Goal: Task Accomplishment & Management: Complete application form

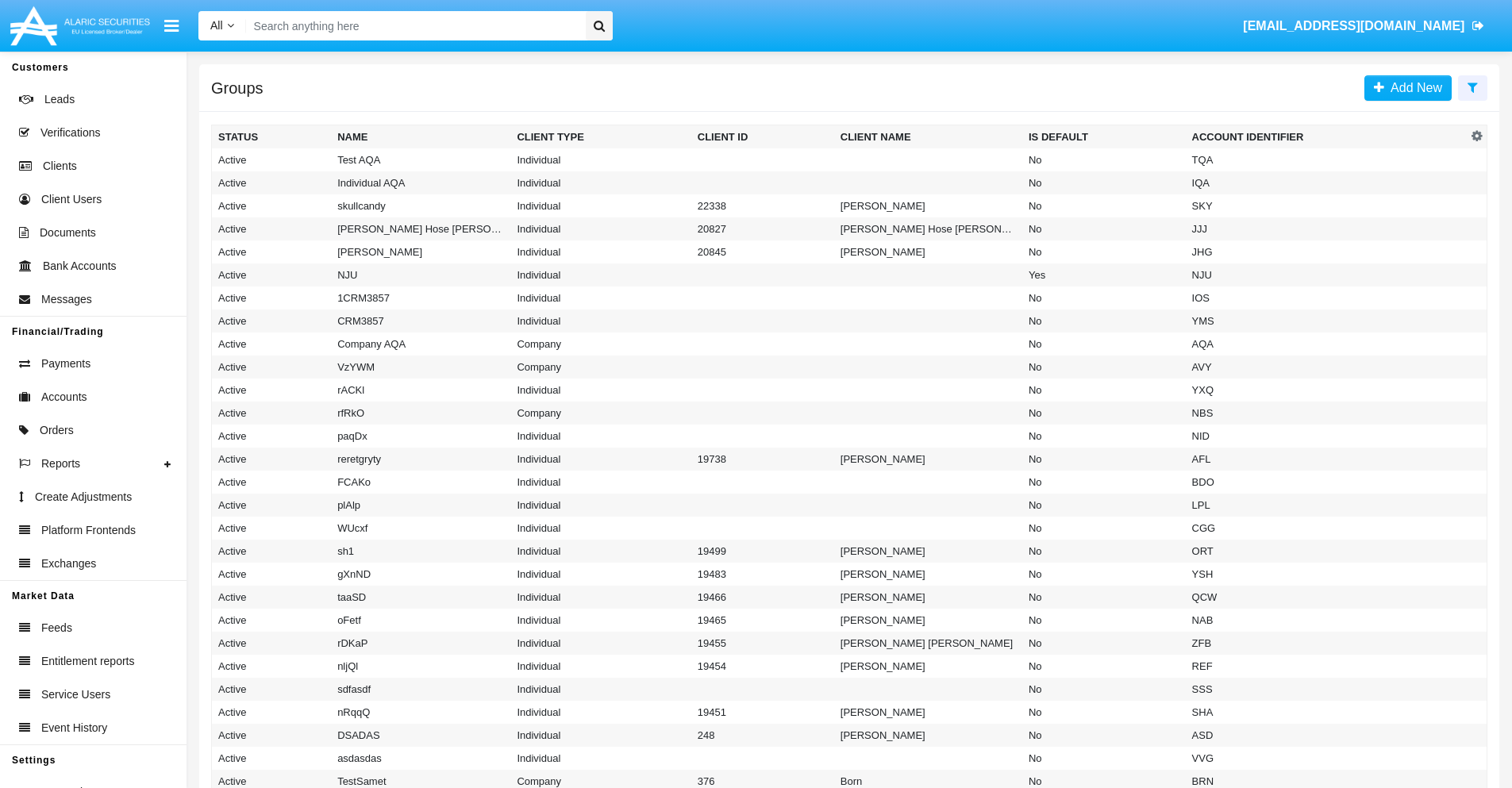
click at [1472, 87] on icon at bounding box center [1472, 87] width 10 height 13
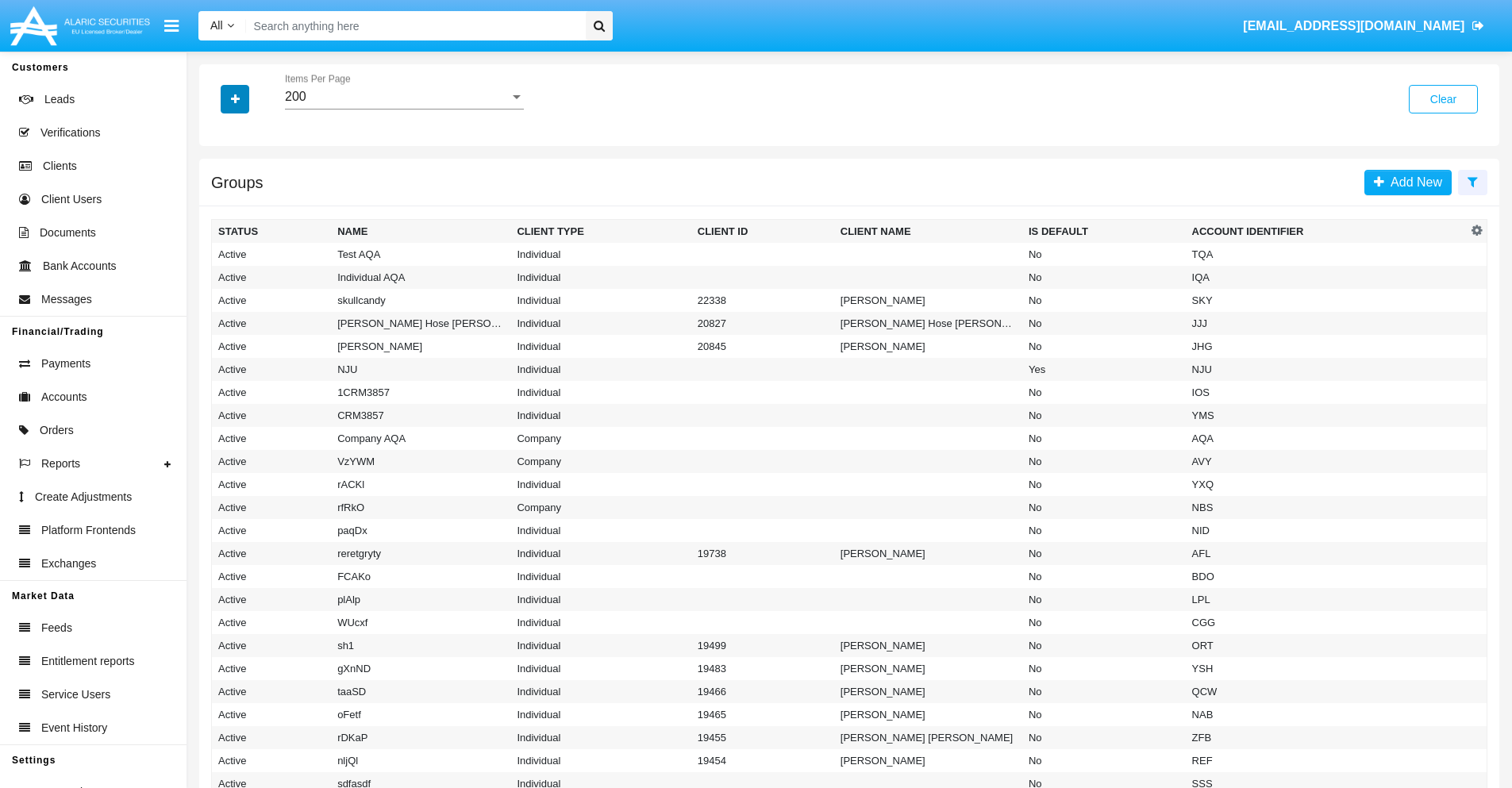
click at [234, 99] on icon "button" at bounding box center [235, 99] width 9 height 11
click at [280, 270] on span "Account Identifier" at bounding box center [280, 270] width 99 height 19
click at [218, 276] on input "Account Identifier" at bounding box center [217, 276] width 1 height 1
checkbox input "true"
click at [234, 99] on icon "button" at bounding box center [235, 99] width 9 height 11
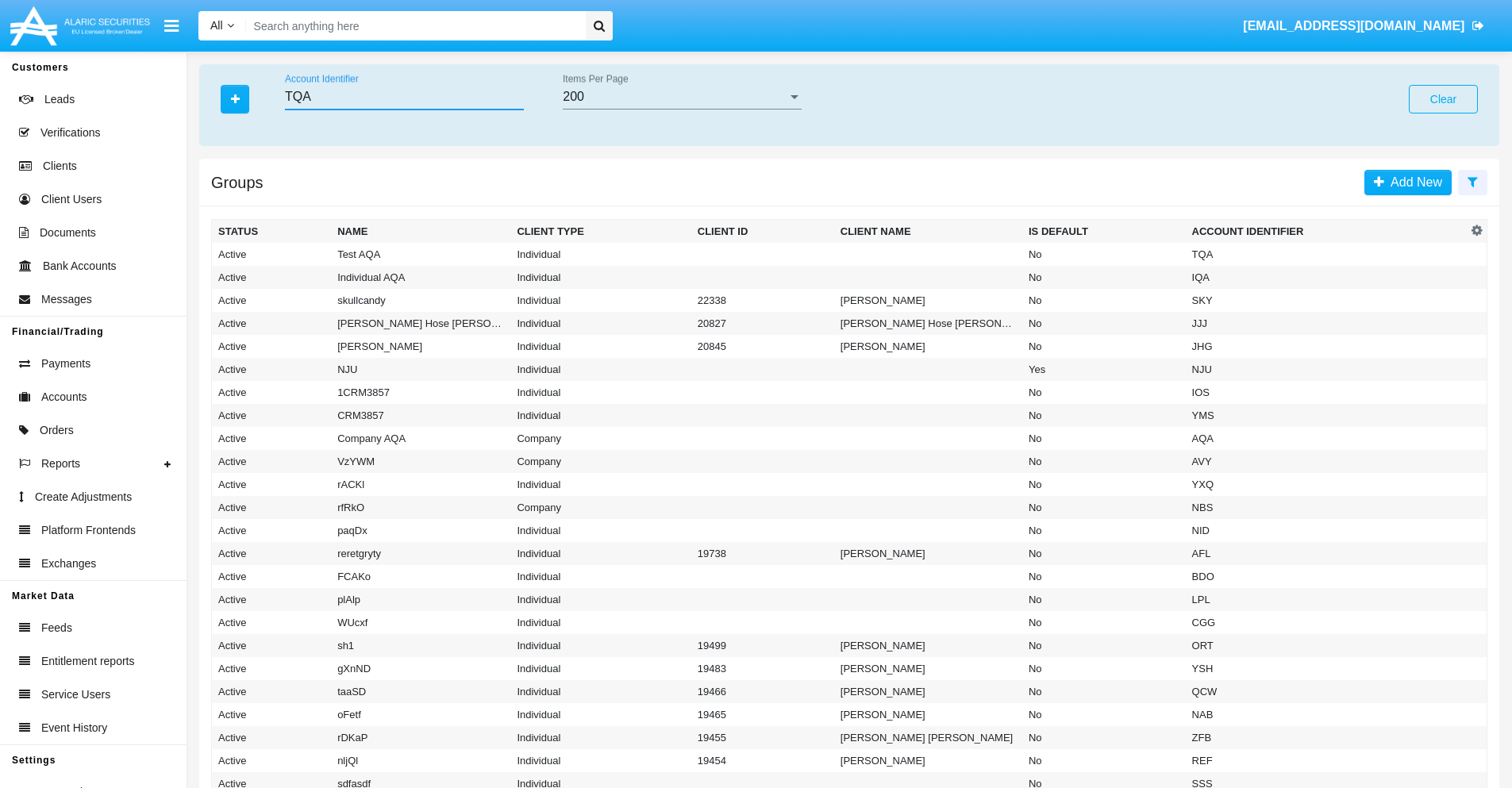
click at [404, 97] on input "TQA" at bounding box center [405, 97] width 239 height 14
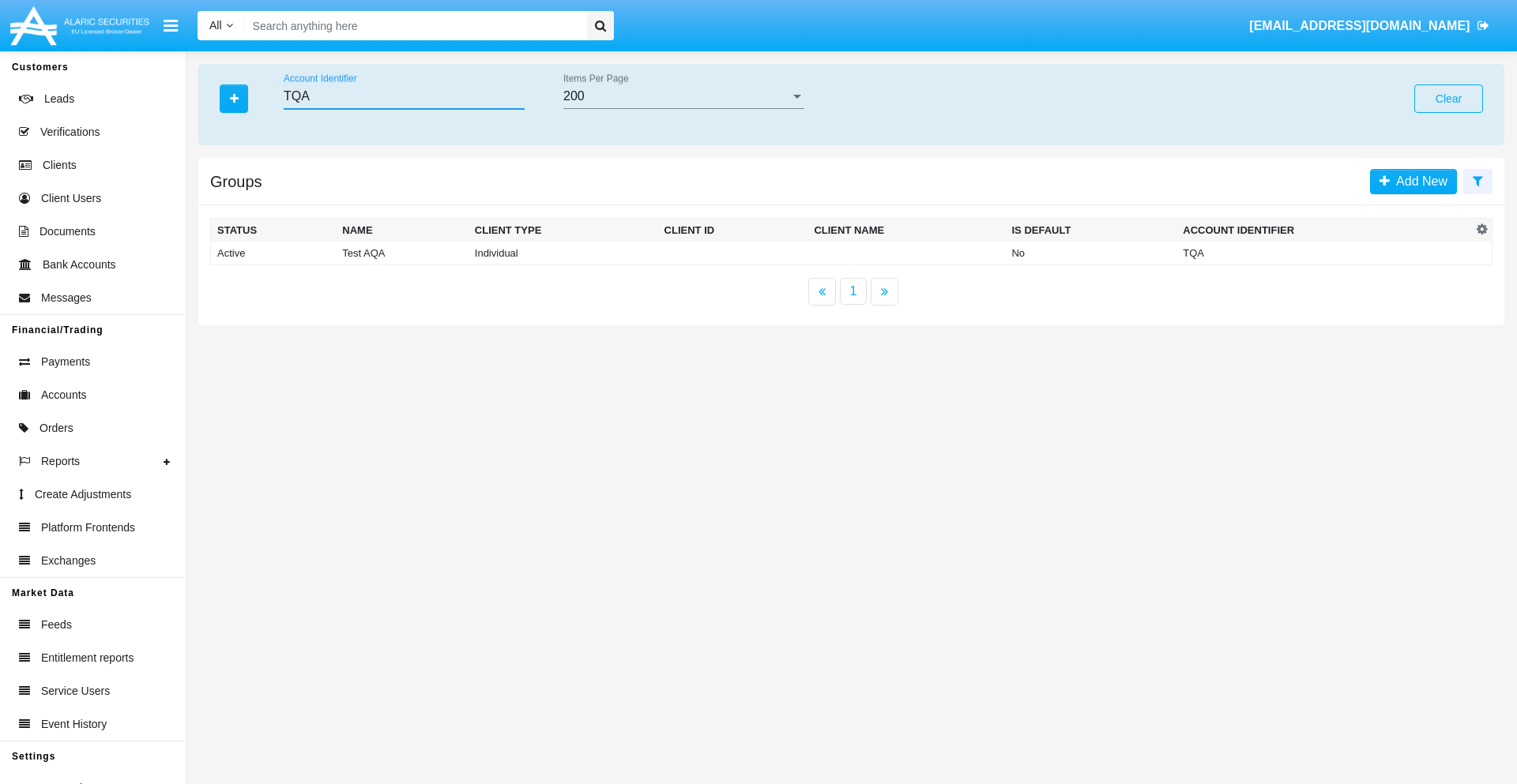
type input "TQA"
click at [1324, 253] on td "TQA" at bounding box center [1324, 253] width 296 height 23
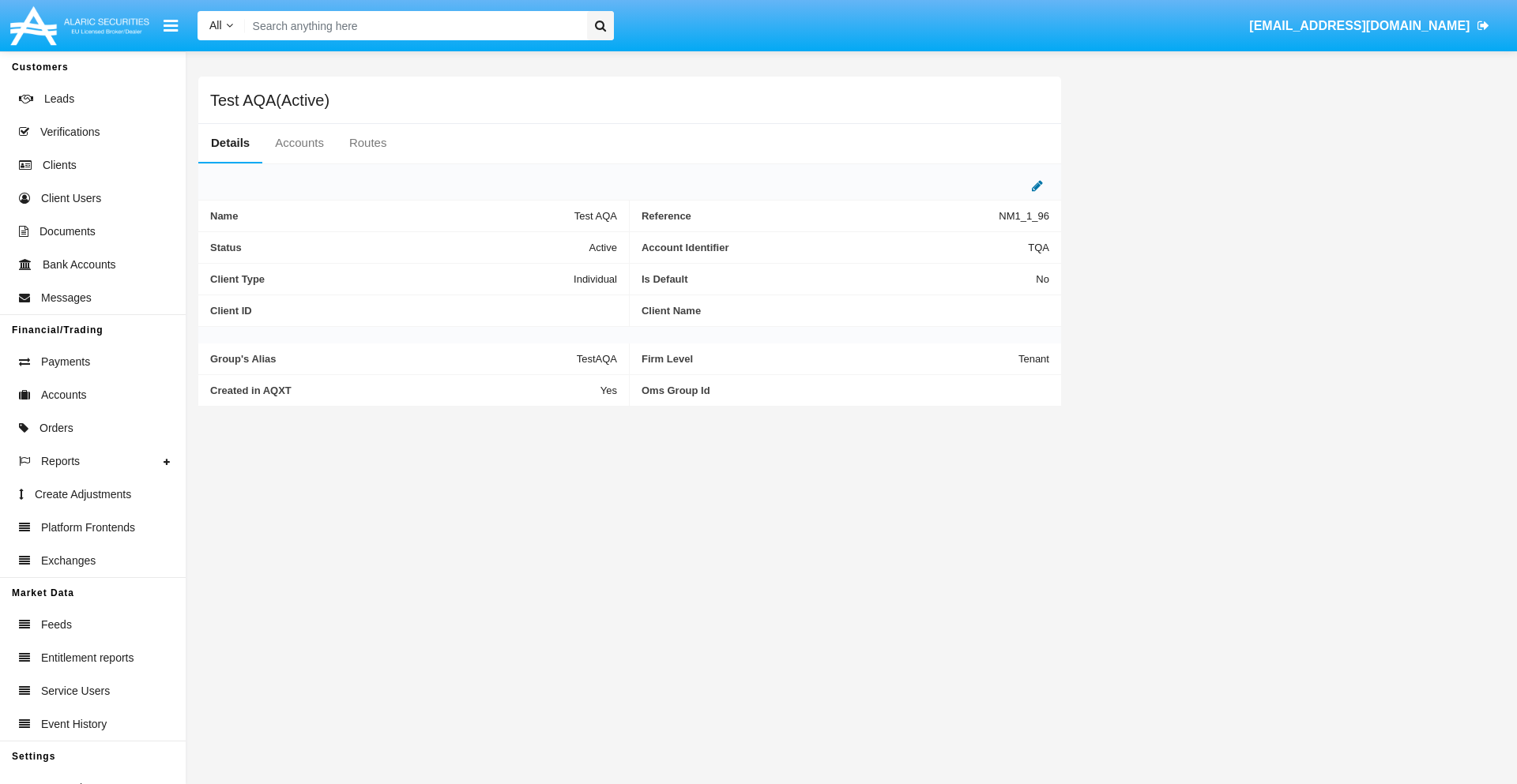
click at [1037, 186] on icon at bounding box center [1037, 186] width 11 height 13
click at [545, 243] on div "Active" at bounding box center [539, 243] width 128 height 14
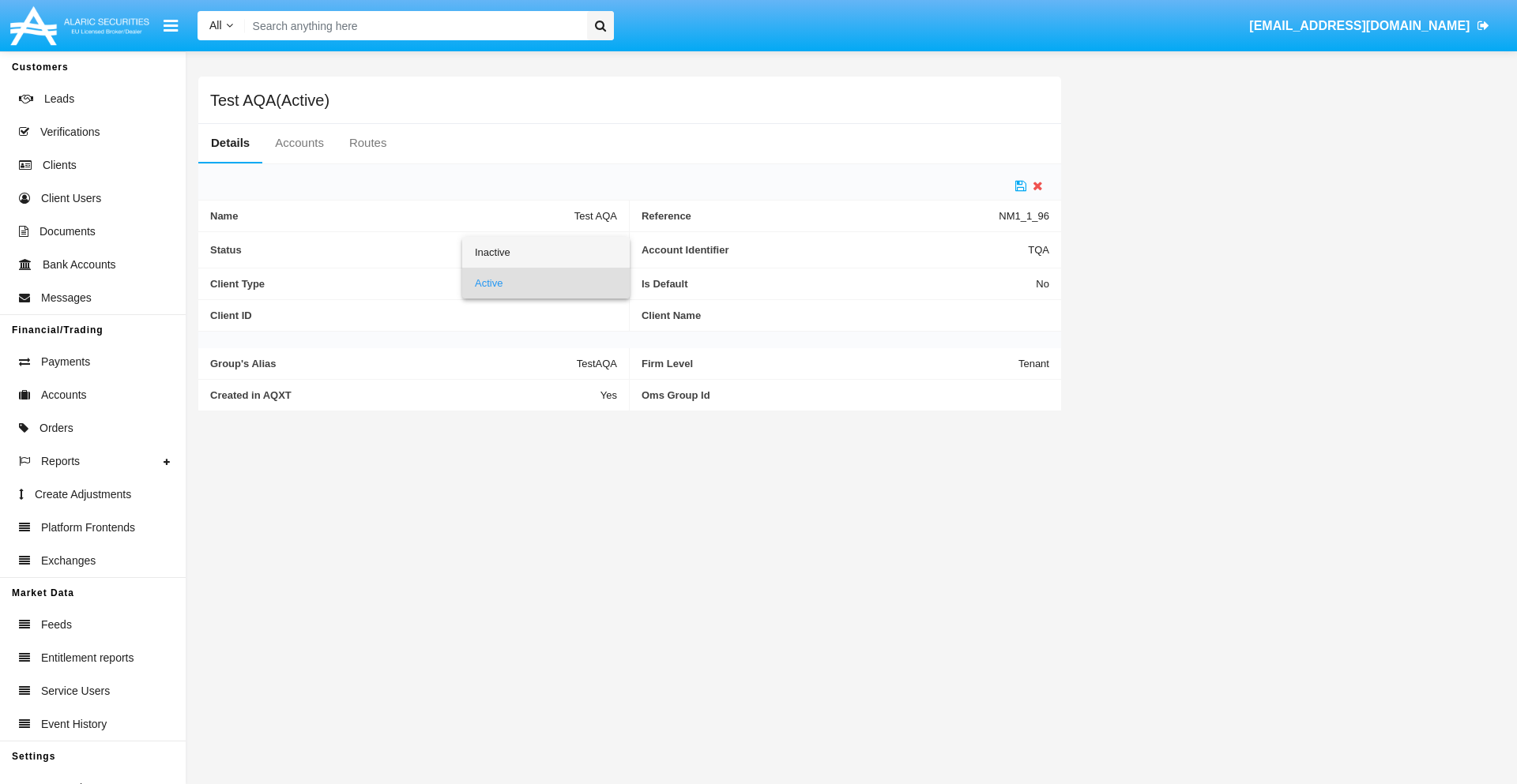
click at [545, 252] on span "Inactive" at bounding box center [546, 252] width 142 height 31
click at [1021, 186] on icon at bounding box center [1020, 186] width 11 height 13
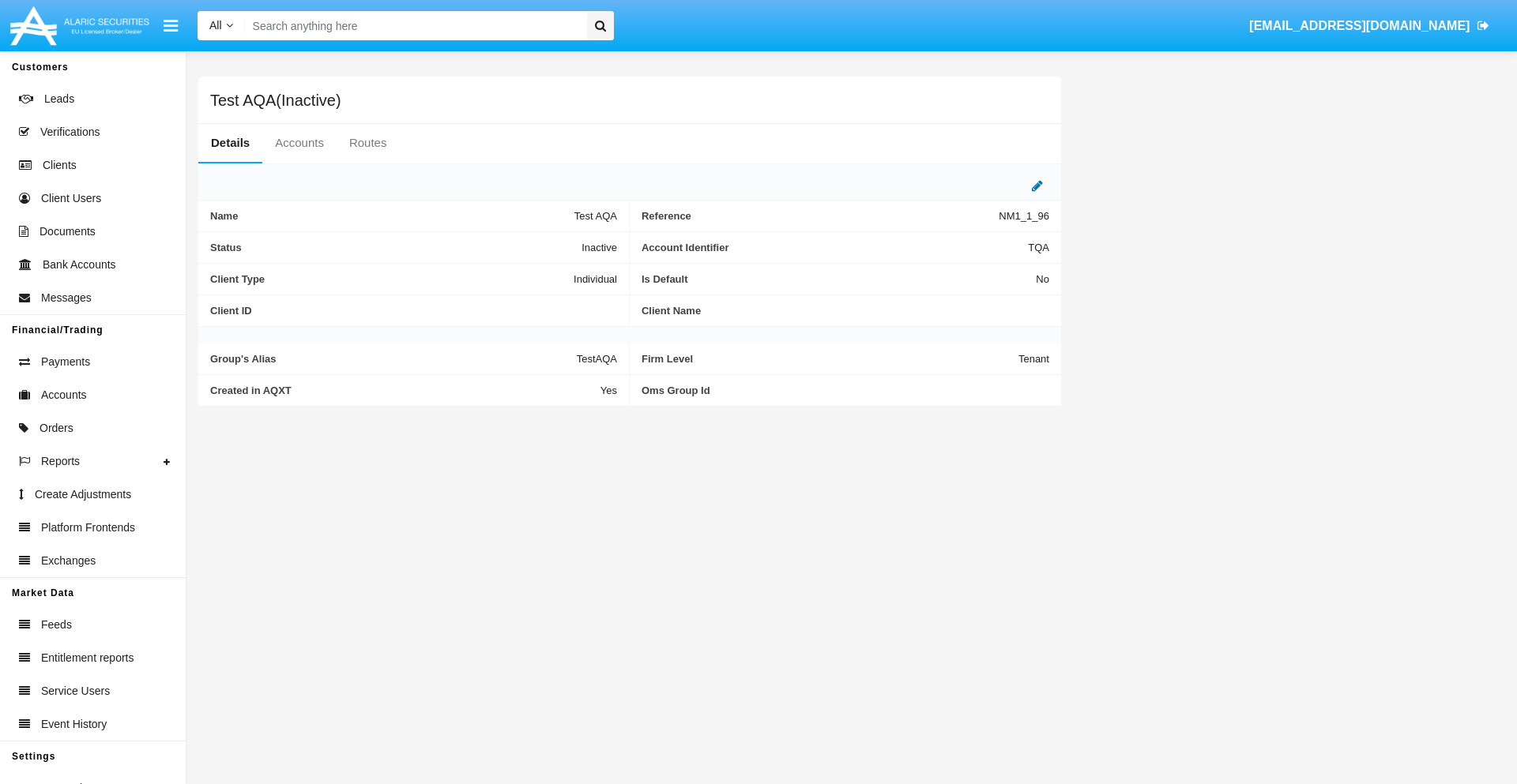
click at [1037, 186] on icon at bounding box center [1037, 186] width 11 height 13
click at [545, 243] on div "Inactive" at bounding box center [539, 243] width 128 height 14
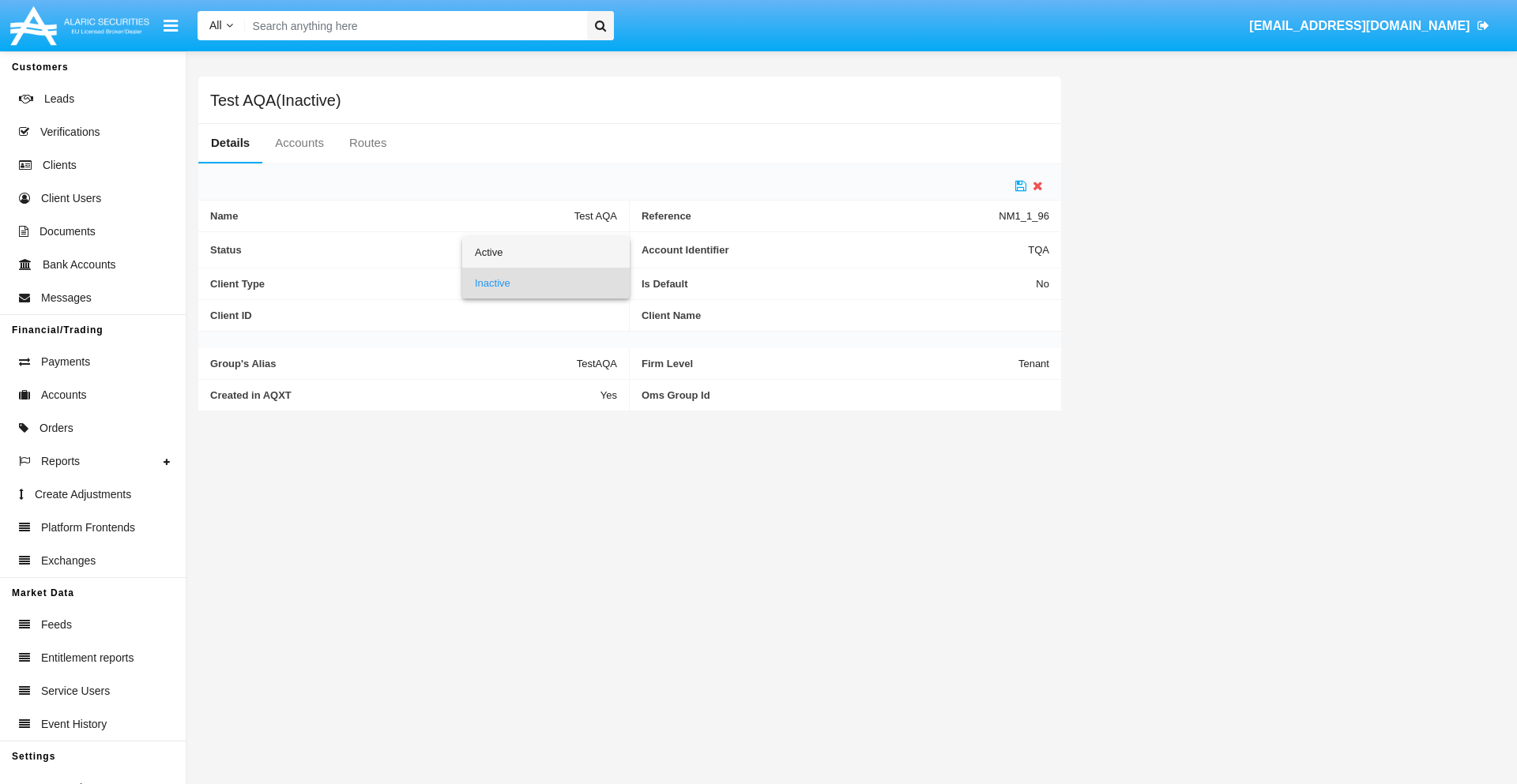
click at [545, 252] on span "Active" at bounding box center [546, 252] width 142 height 31
click at [1021, 186] on icon at bounding box center [1020, 186] width 11 height 13
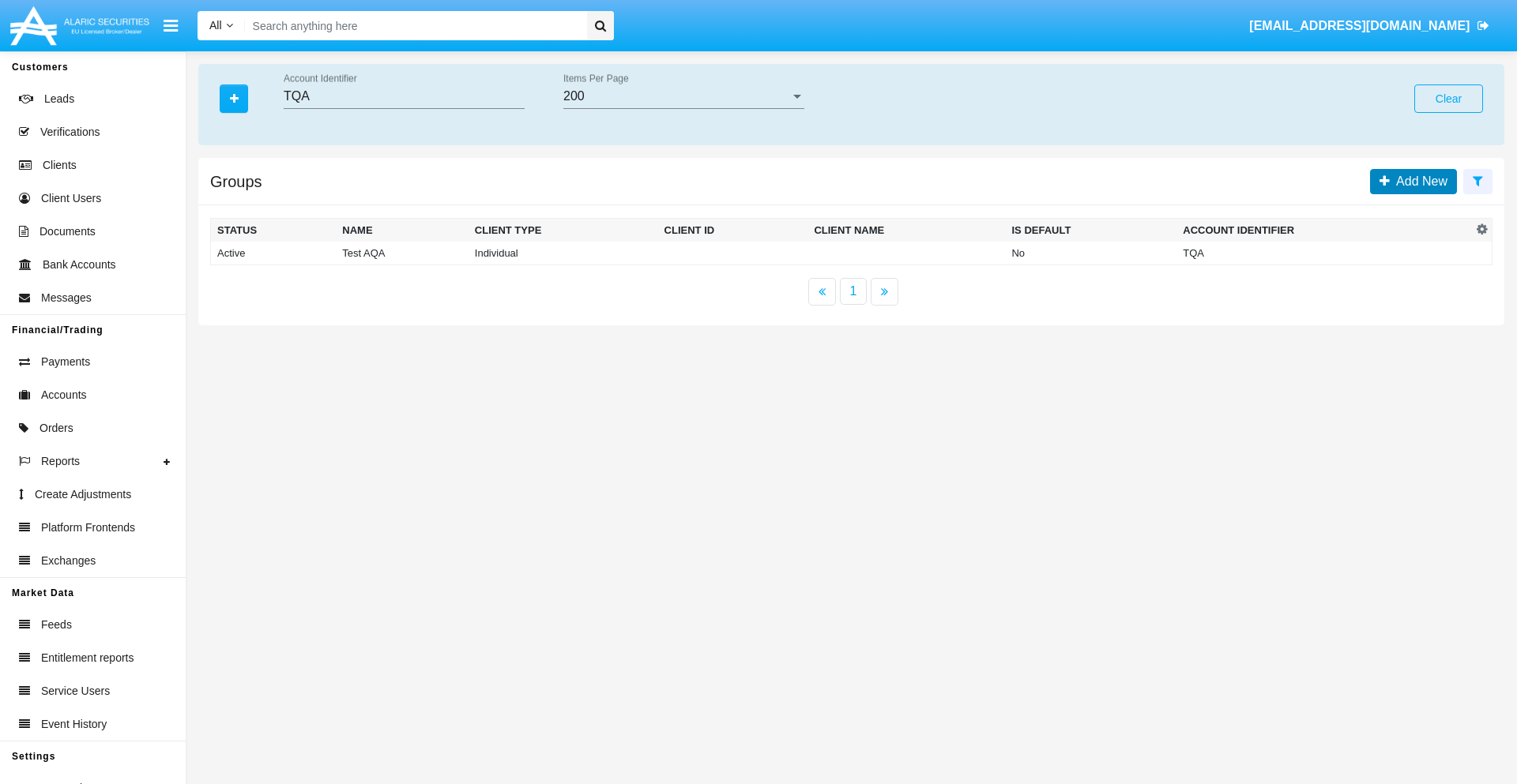
click at [1419, 181] on span "Add New" at bounding box center [1419, 181] width 58 height 14
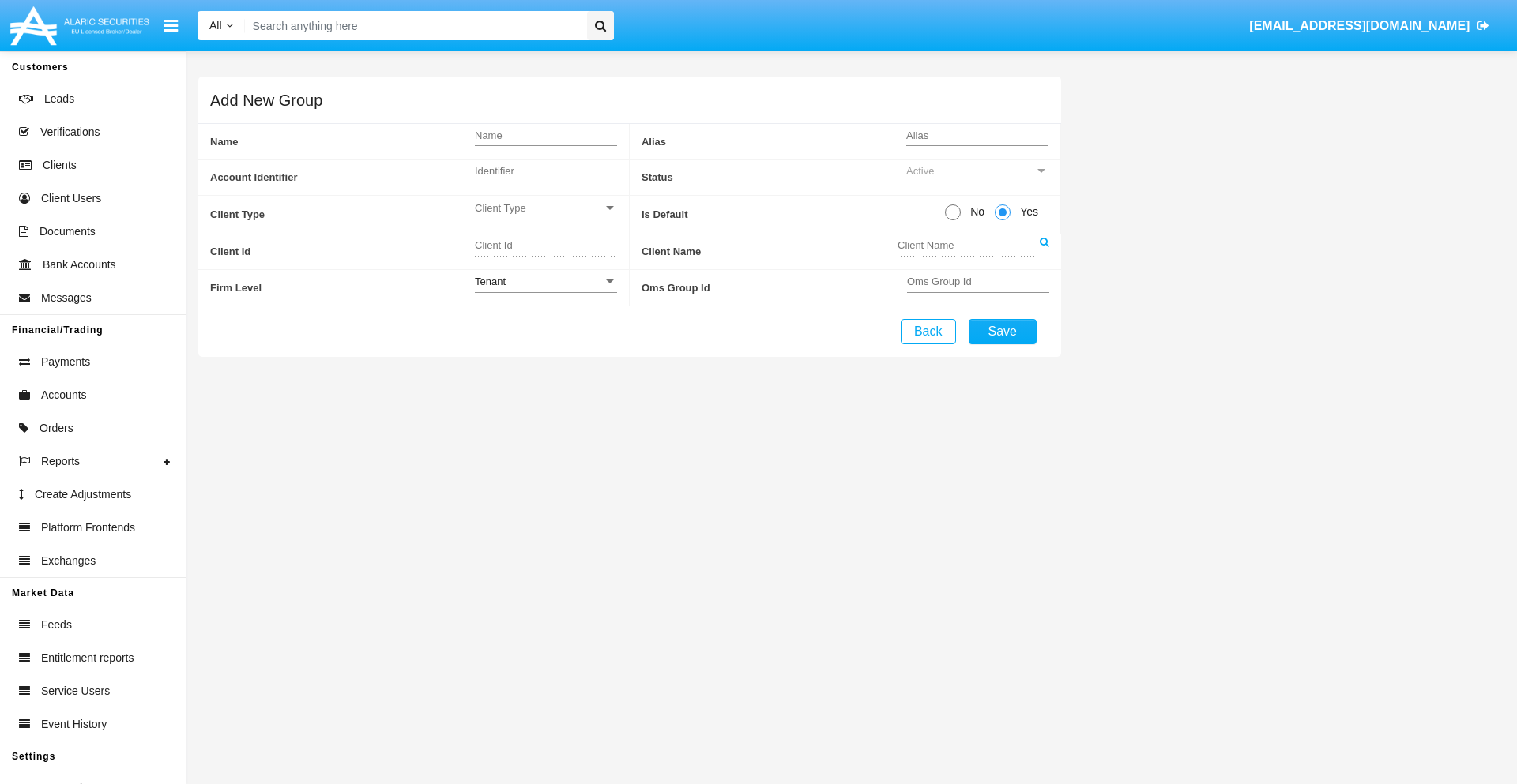
click at [545, 208] on span "Client Type" at bounding box center [539, 208] width 128 height 14
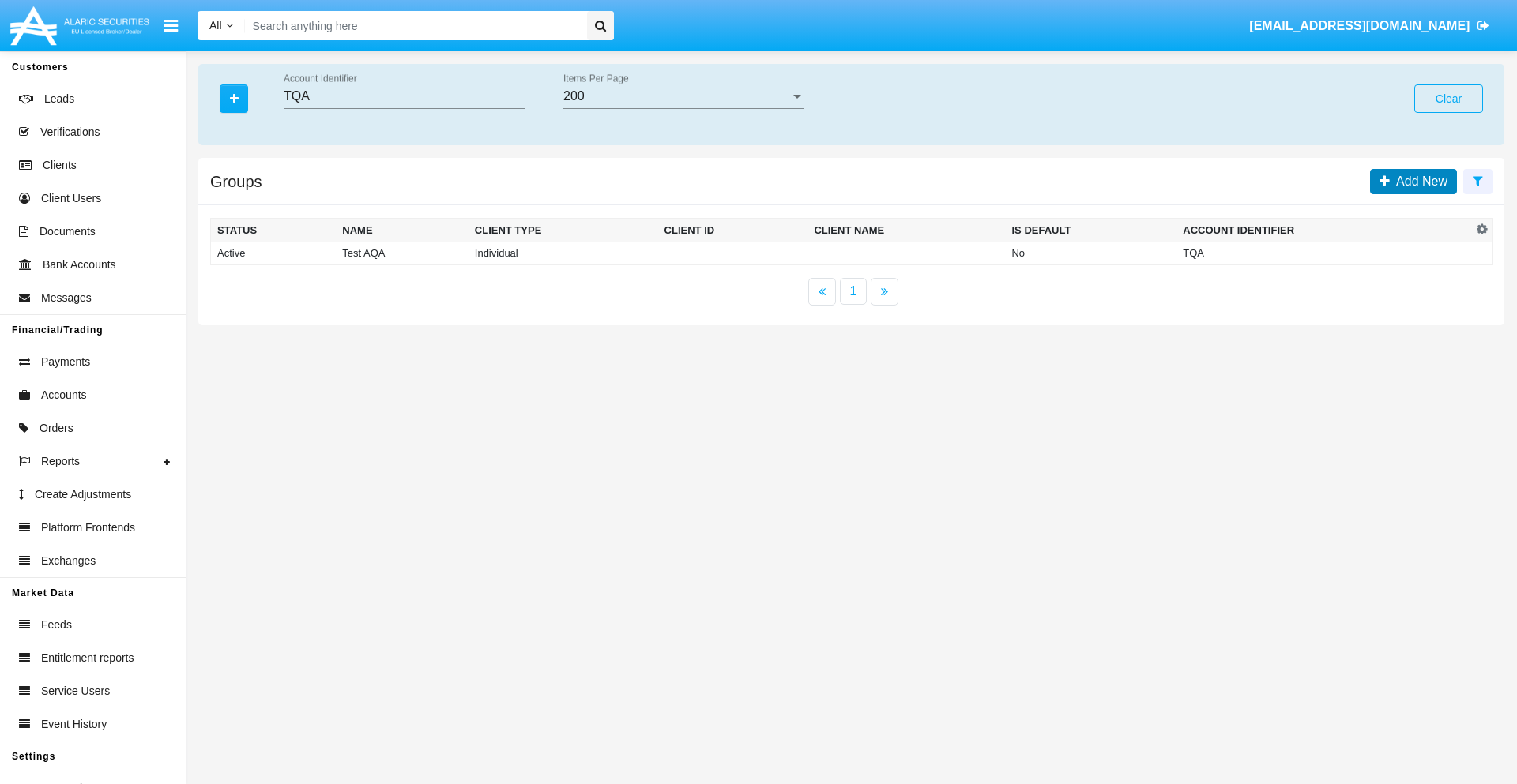
click at [1419, 181] on span "Add New" at bounding box center [1419, 181] width 58 height 14
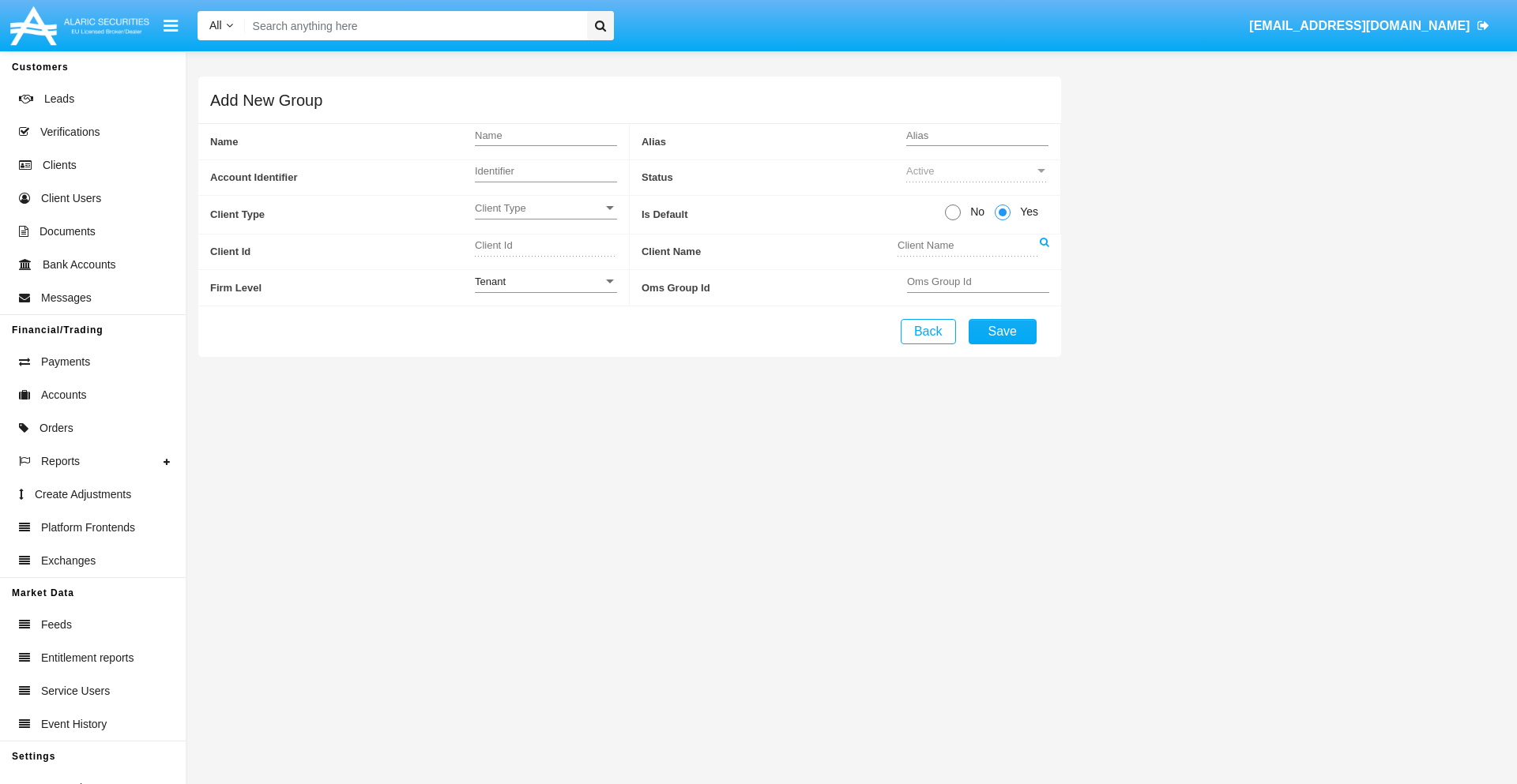
click at [974, 212] on span "No" at bounding box center [974, 212] width 28 height 16
click at [953, 221] on input "No" at bounding box center [952, 221] width 1 height 1
radio input "true"
click at [545, 281] on div "Tenant" at bounding box center [539, 281] width 128 height 14
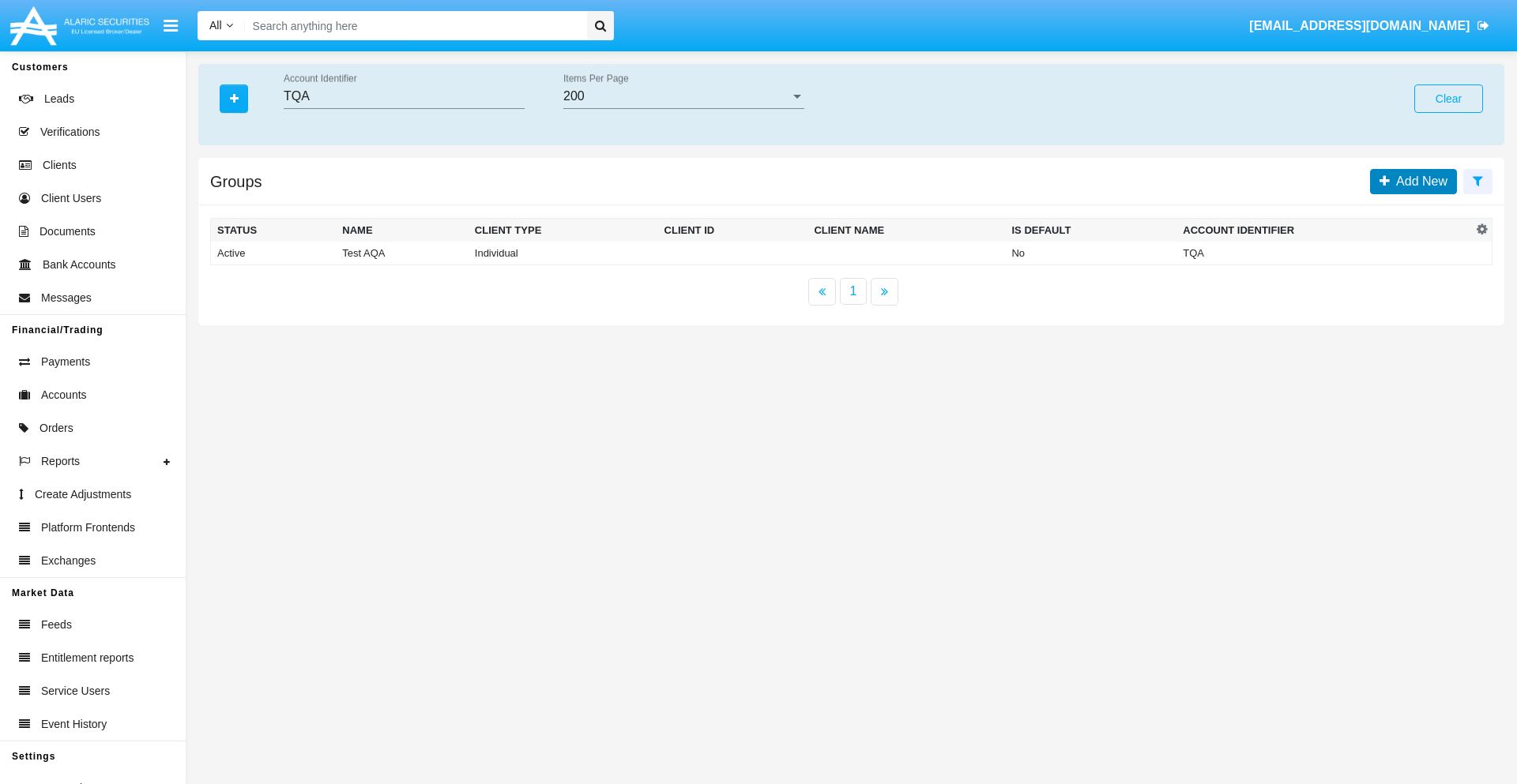
click at [1419, 181] on span "Add New" at bounding box center [1419, 181] width 58 height 14
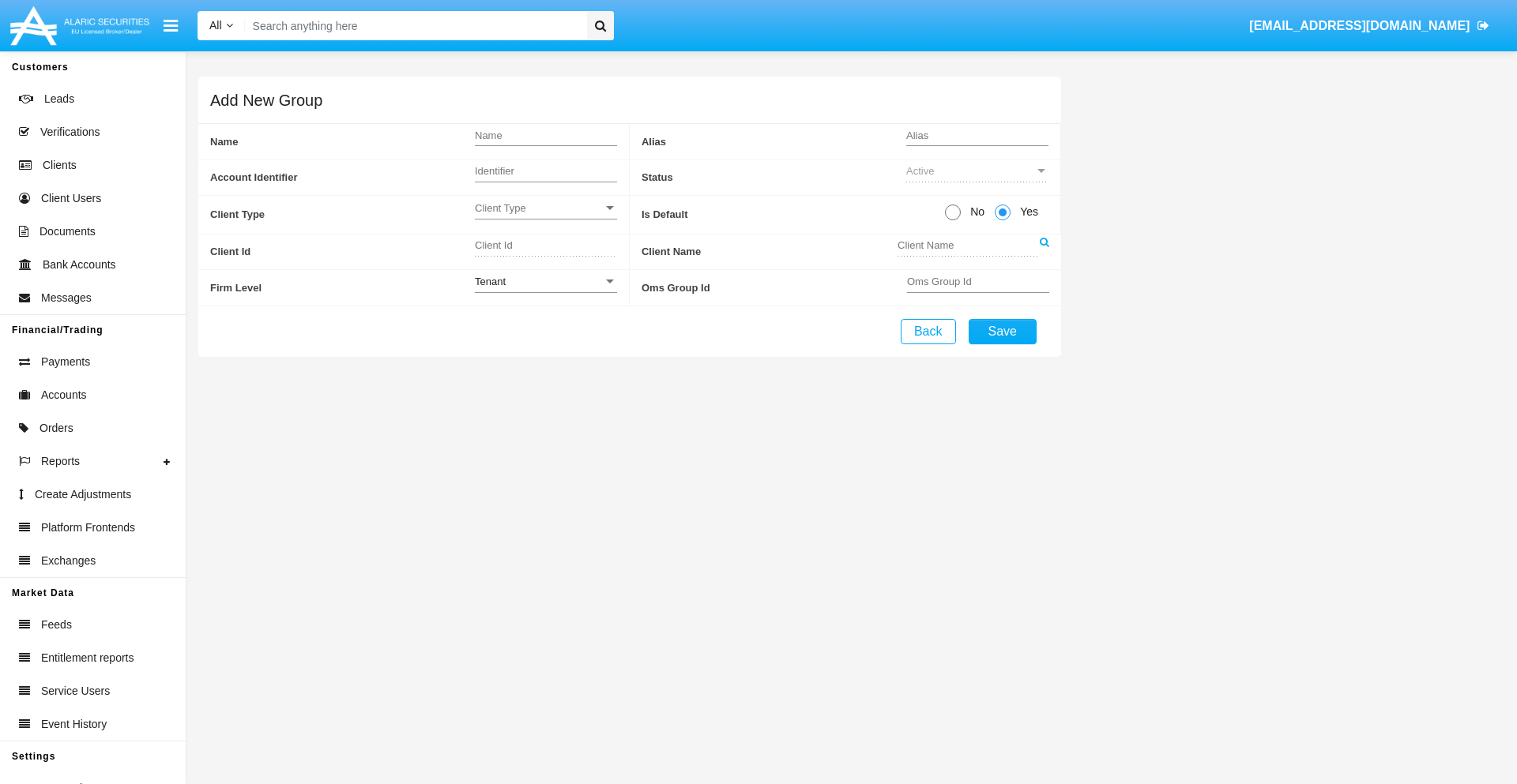
click at [974, 212] on span "No" at bounding box center [974, 212] width 28 height 16
click at [953, 221] on input "No" at bounding box center [952, 221] width 1 height 1
radio input "true"
click at [1027, 212] on span "Yes" at bounding box center [1026, 212] width 32 height 16
click at [1002, 221] on input "Yes" at bounding box center [1002, 221] width 1 height 1
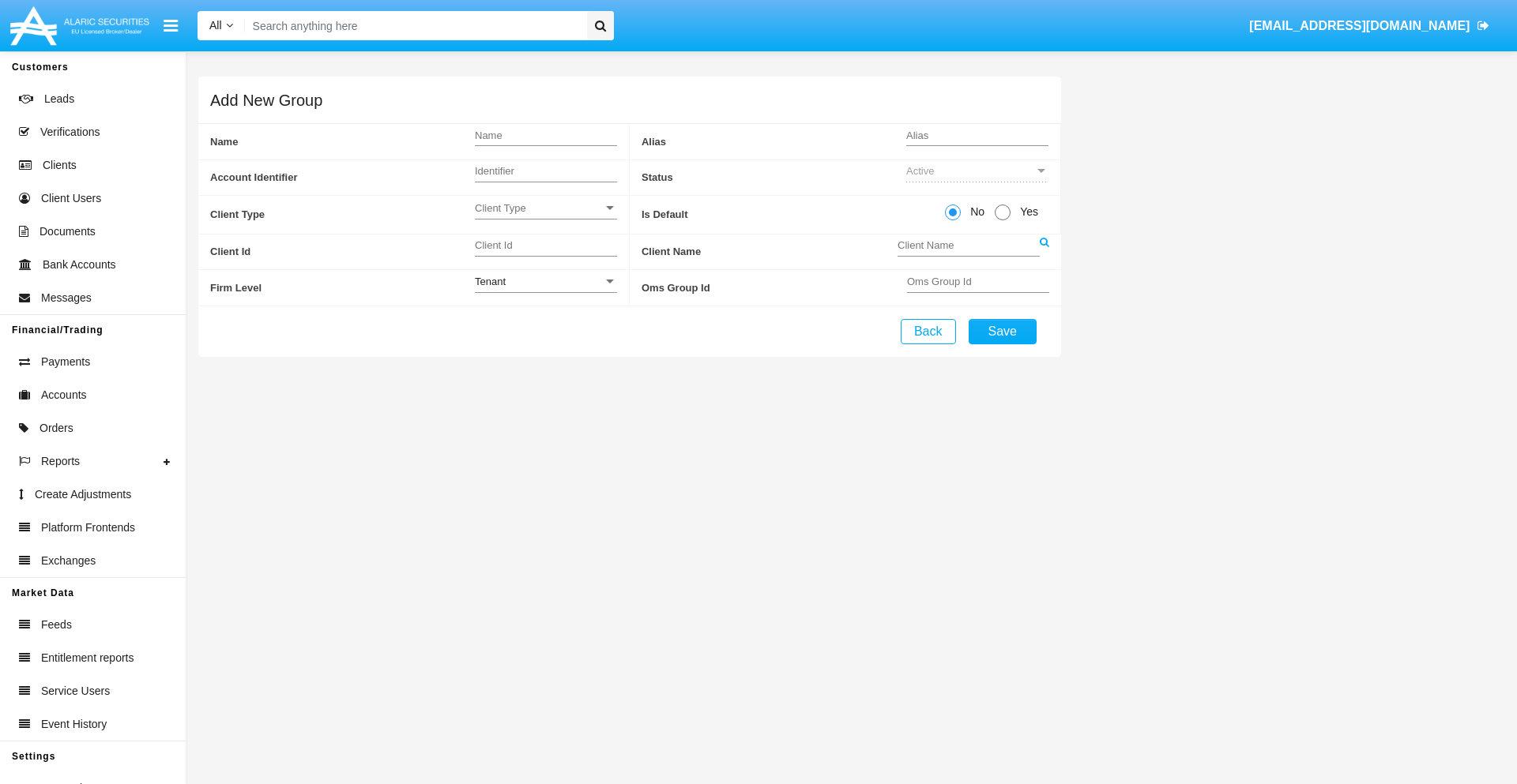
radio input "true"
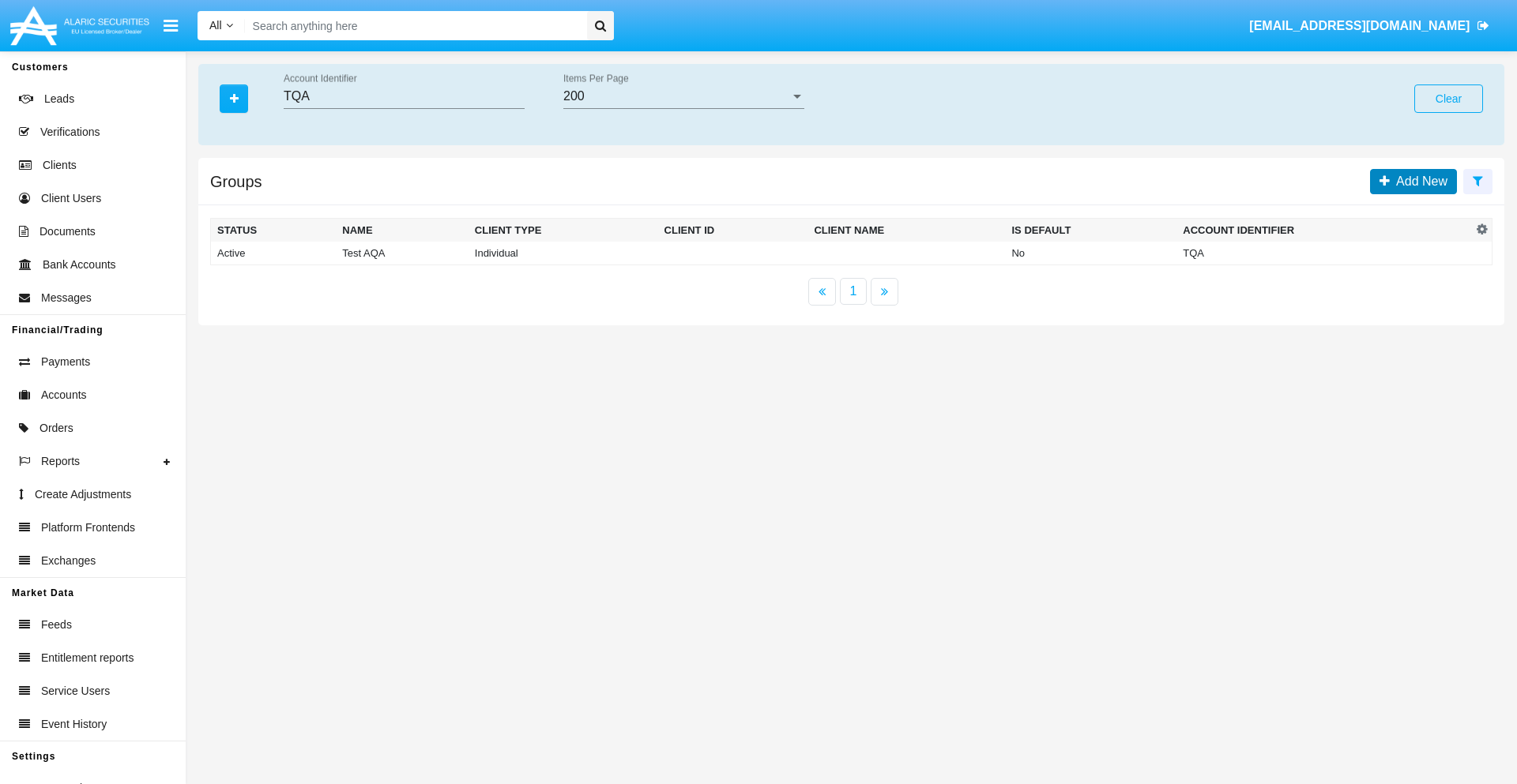
click at [1419, 181] on span "Add New" at bounding box center [1419, 181] width 58 height 14
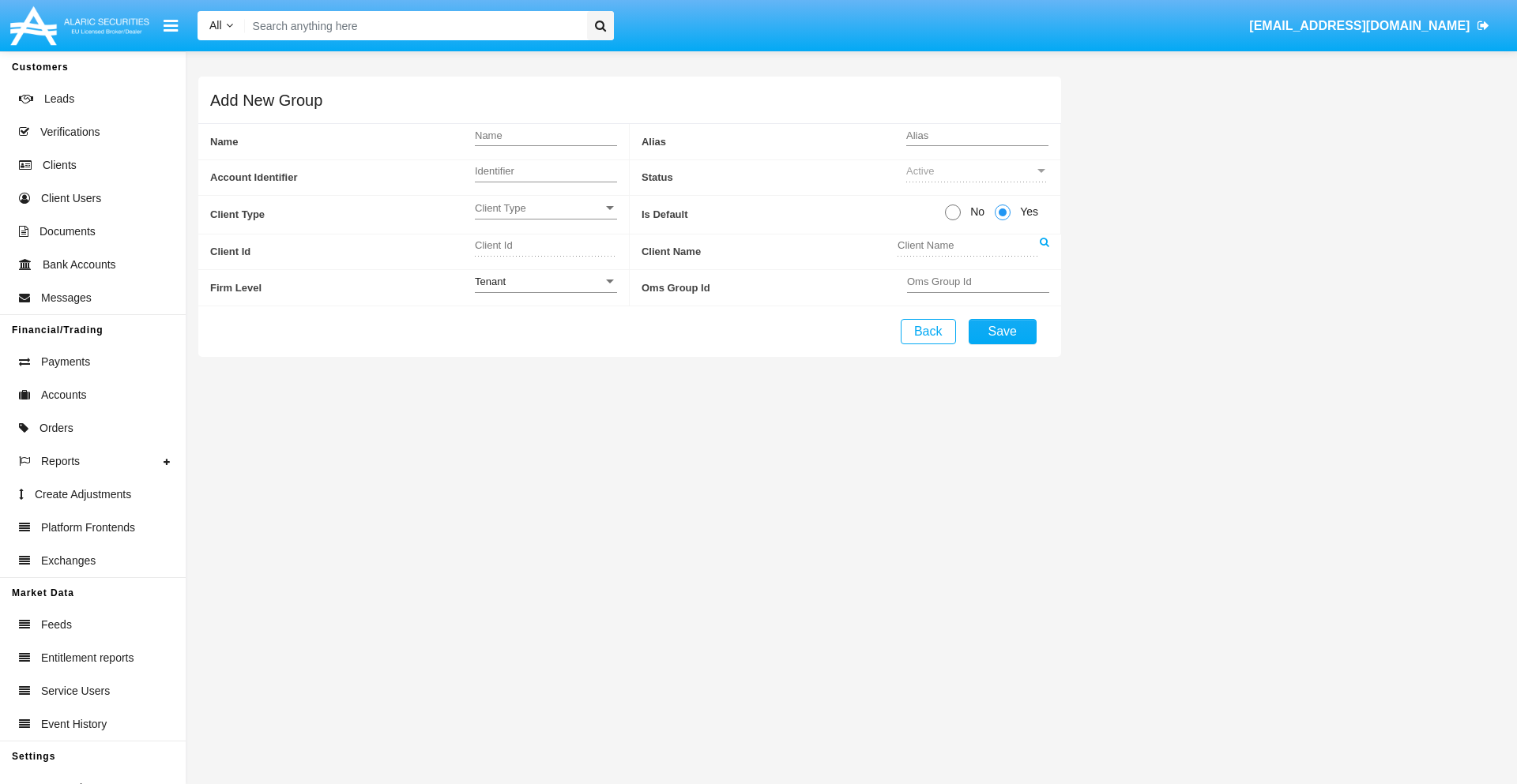
click at [974, 212] on span "No" at bounding box center [974, 212] width 28 height 16
click at [953, 221] on input "No" at bounding box center [952, 221] width 1 height 1
radio input "true"
click at [545, 208] on span "Client Type" at bounding box center [539, 208] width 128 height 14
click at [545, 216] on span "Individual" at bounding box center [534, 217] width 117 height 31
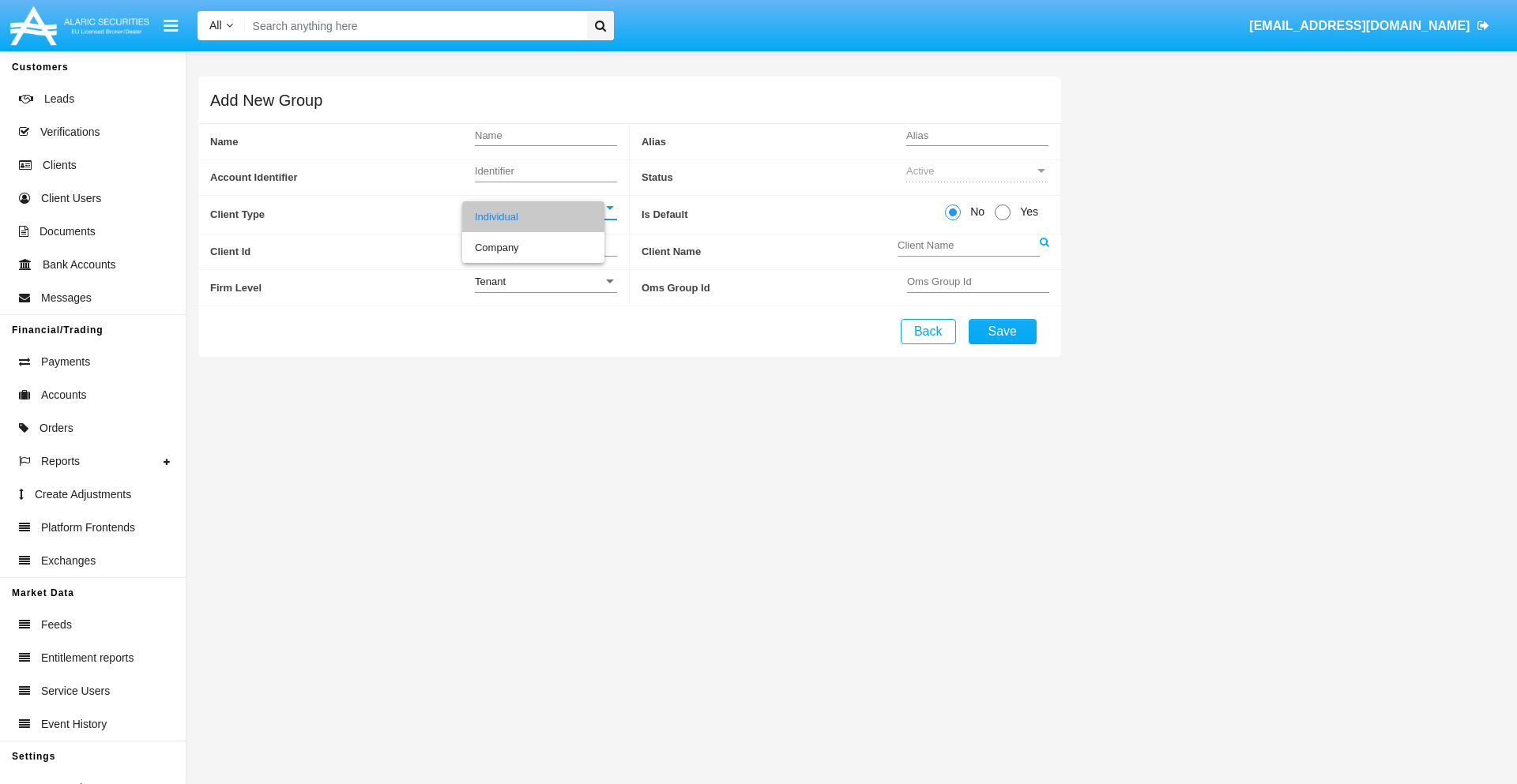
click at [1044, 251] on link at bounding box center [1045, 251] width 10 height 35
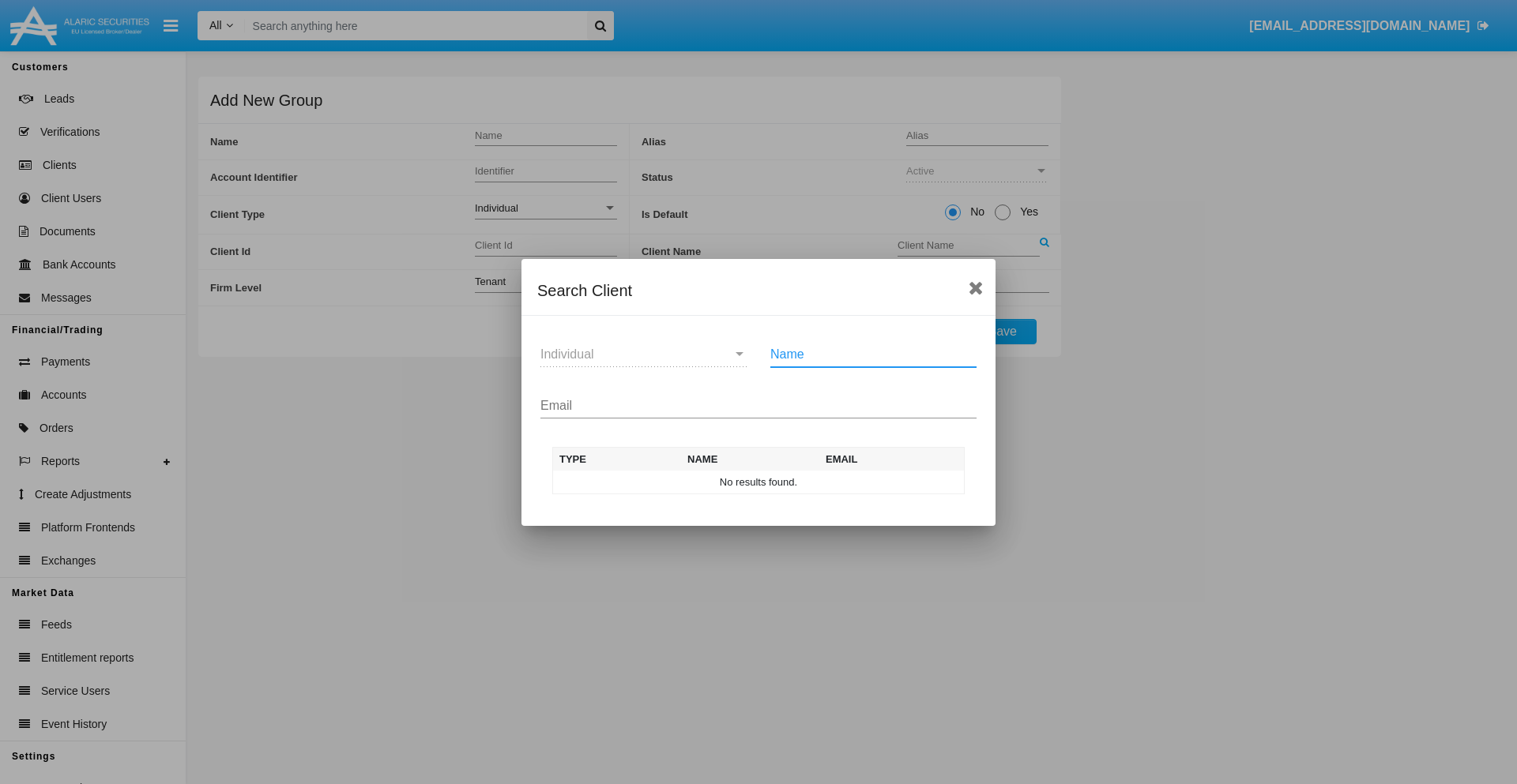
click at [759, 406] on input "Email" at bounding box center [759, 406] width 436 height 14
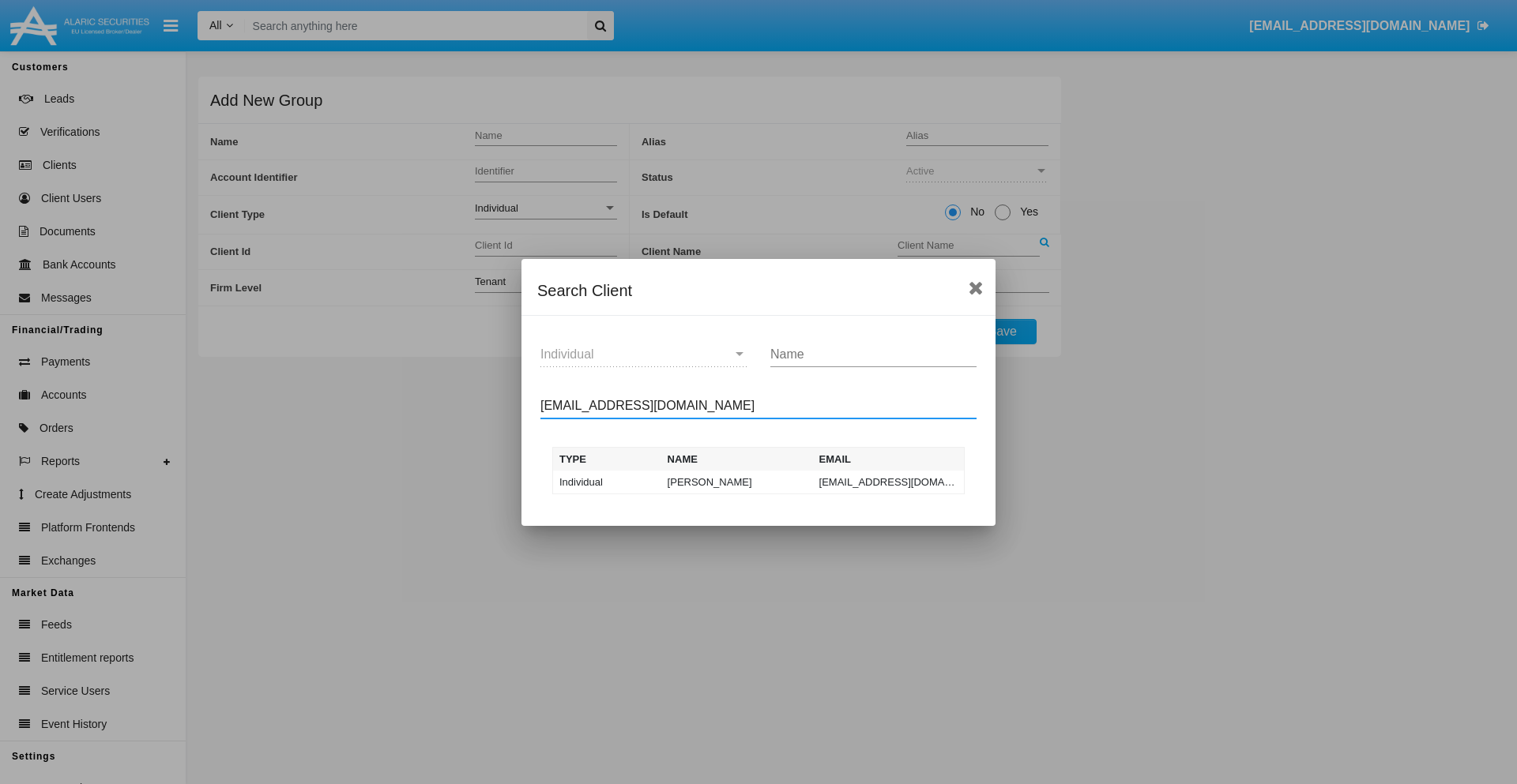
type input "[EMAIL_ADDRESS][DOMAIN_NAME]"
